Goal: Transaction & Acquisition: Subscribe to service/newsletter

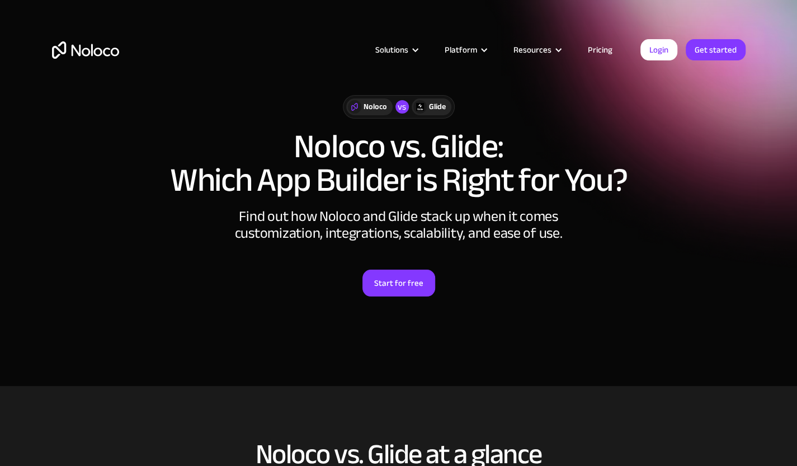
click at [611, 44] on link "Pricing" at bounding box center [600, 50] width 53 height 15
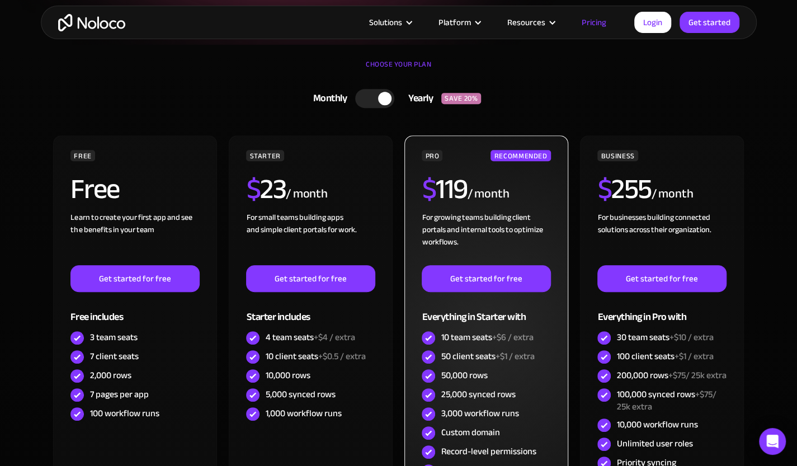
scroll to position [224, 0]
